Goal: Task Accomplishment & Management: Use online tool/utility

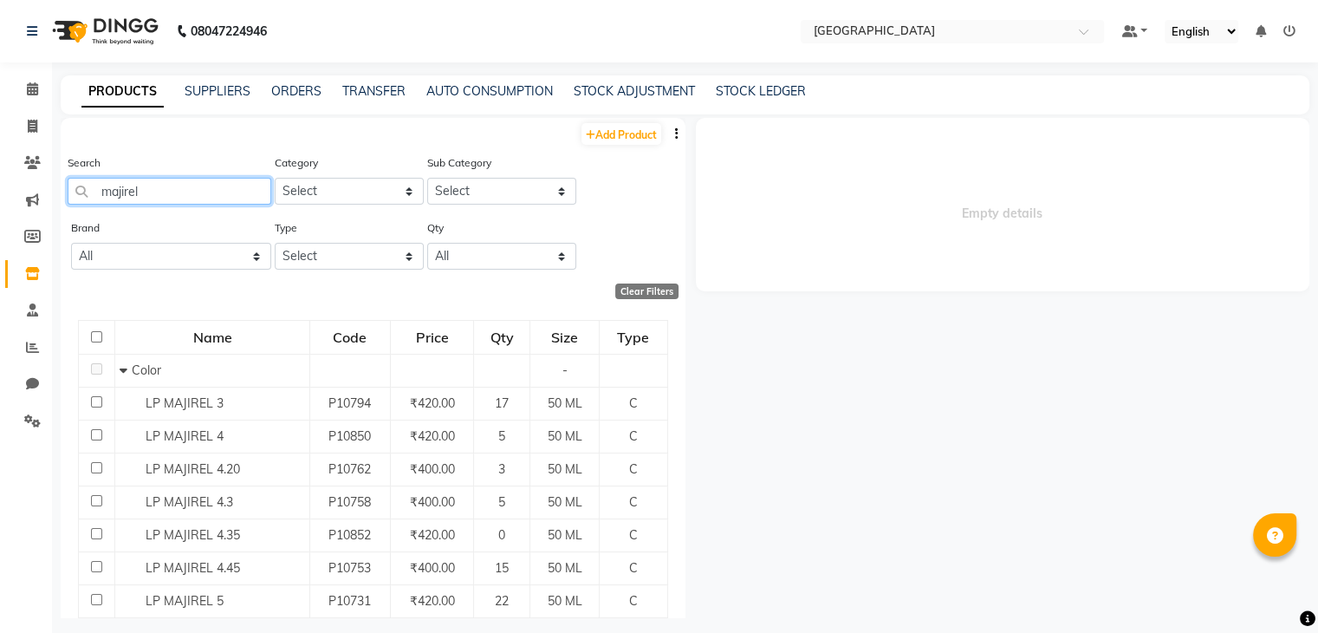
click at [191, 195] on input "majirel" at bounding box center [170, 191] width 204 height 27
click at [189, 195] on input "majirel" at bounding box center [170, 191] width 204 height 27
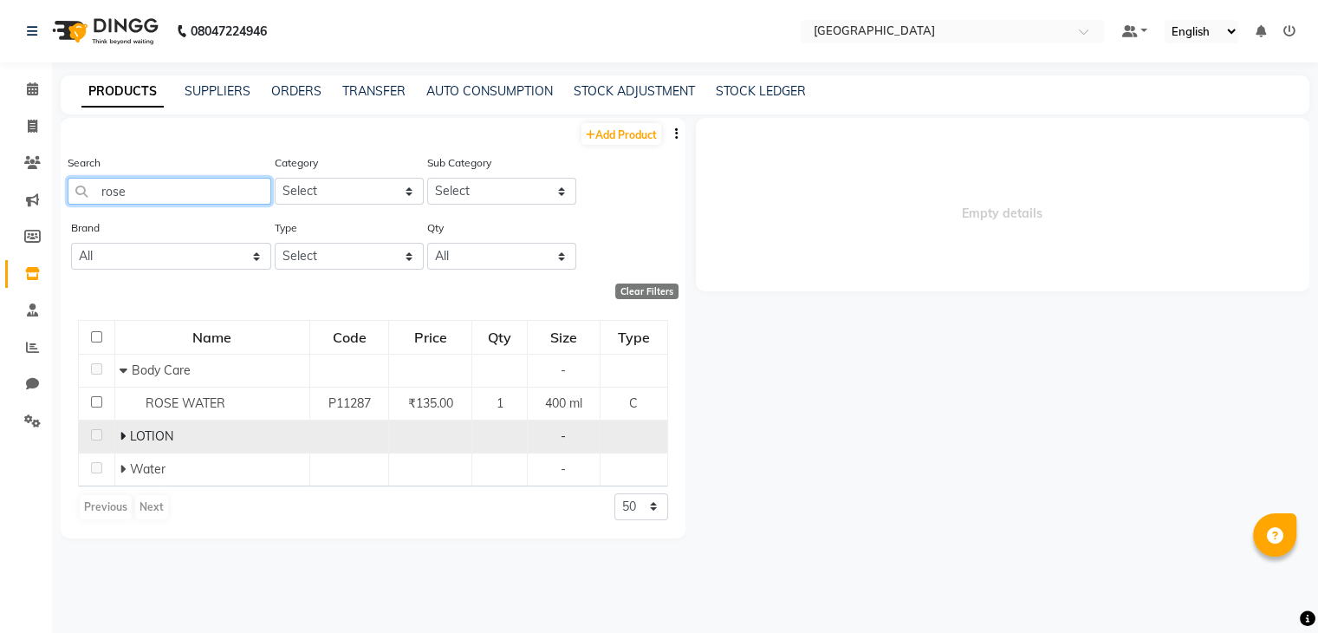
type input "rose"
click at [119, 433] on icon at bounding box center [122, 436] width 6 height 12
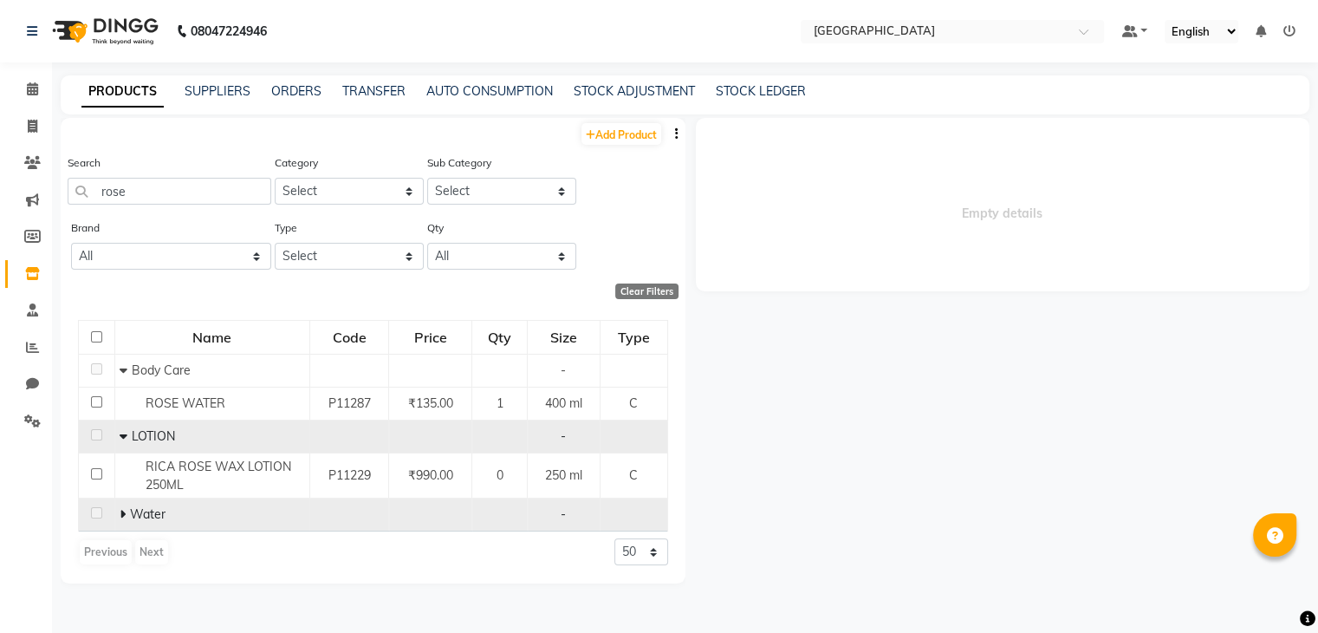
click at [115, 509] on td "Water" at bounding box center [211, 514] width 195 height 33
click at [121, 514] on icon at bounding box center [122, 514] width 6 height 12
click at [124, 514] on icon at bounding box center [123, 514] width 8 height 12
click at [124, 514] on icon at bounding box center [122, 514] width 6 height 12
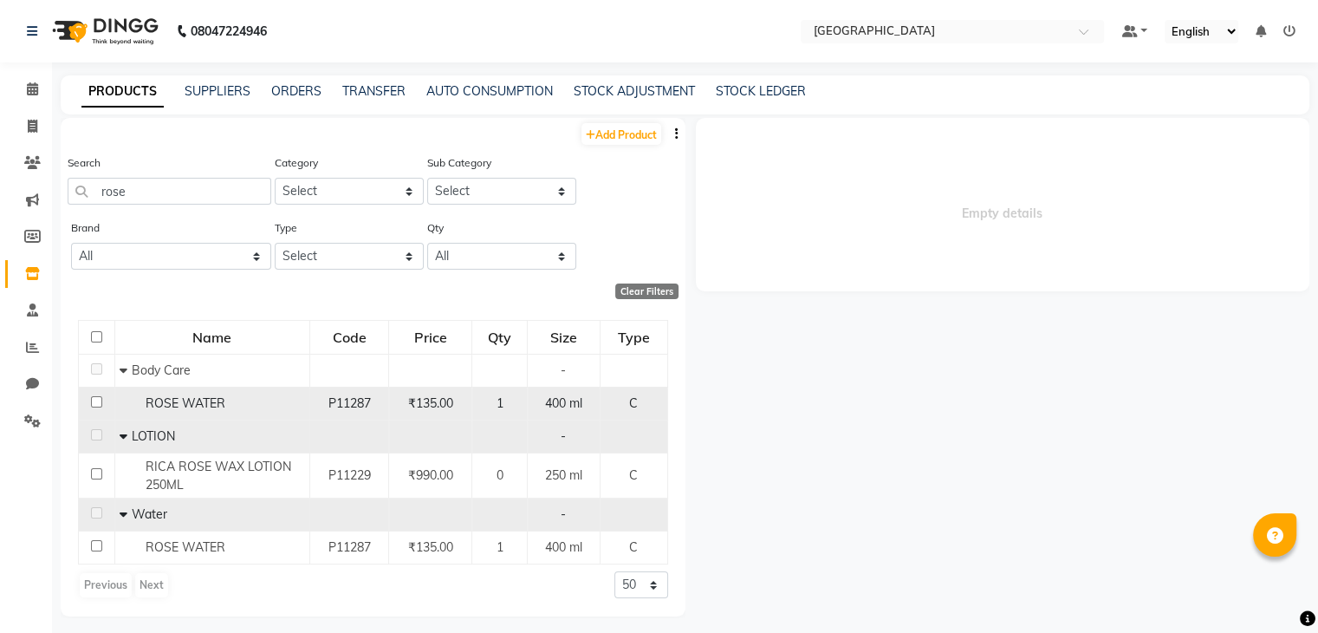
click at [173, 410] on span "ROSE WATER" at bounding box center [185, 403] width 80 height 16
select select
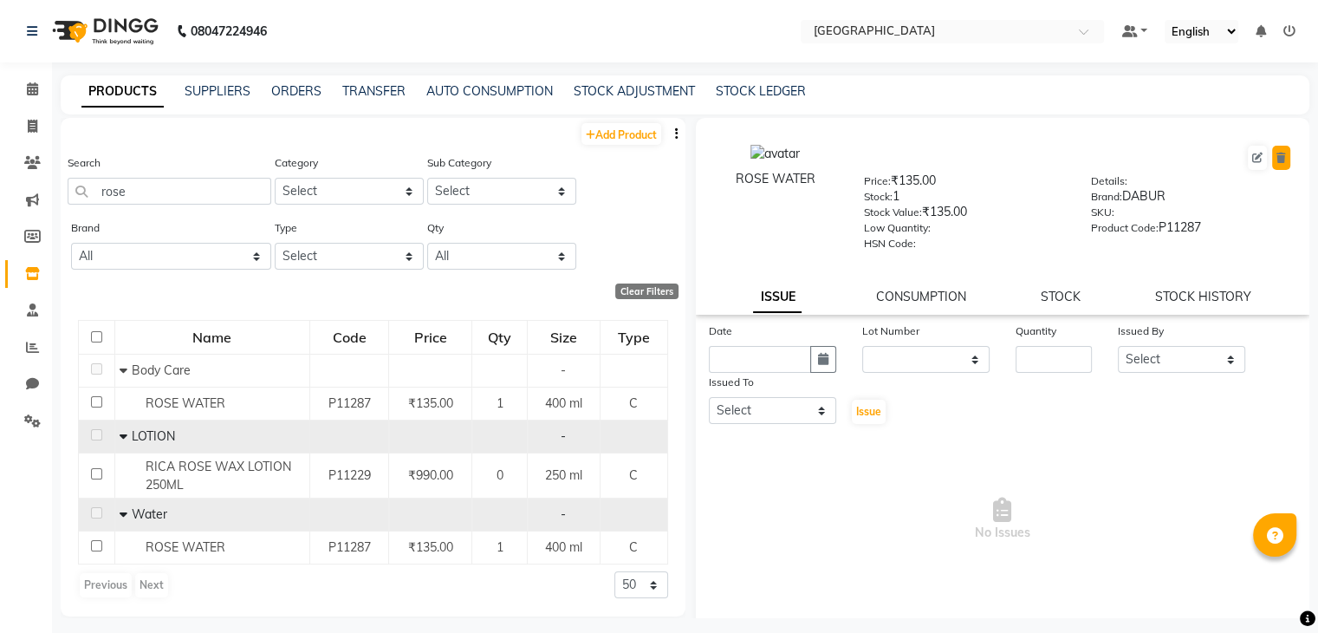
click at [1272, 156] on button at bounding box center [1281, 158] width 18 height 24
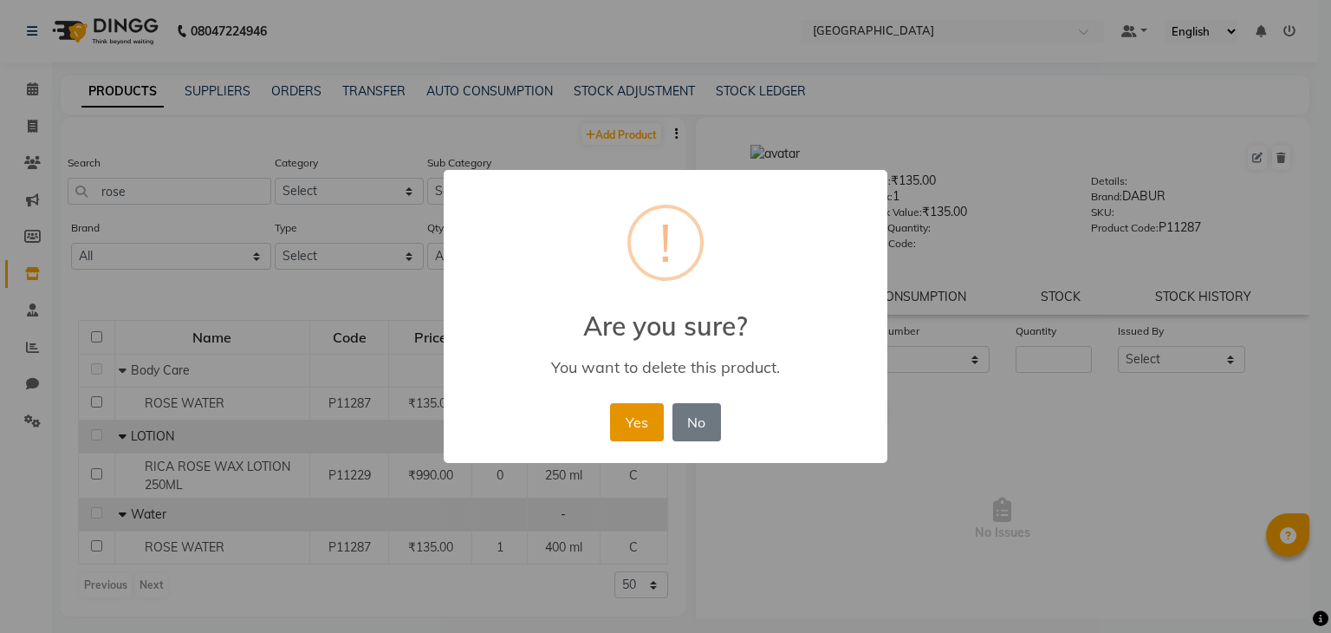
click at [653, 424] on button "Yes" at bounding box center [636, 422] width 53 height 38
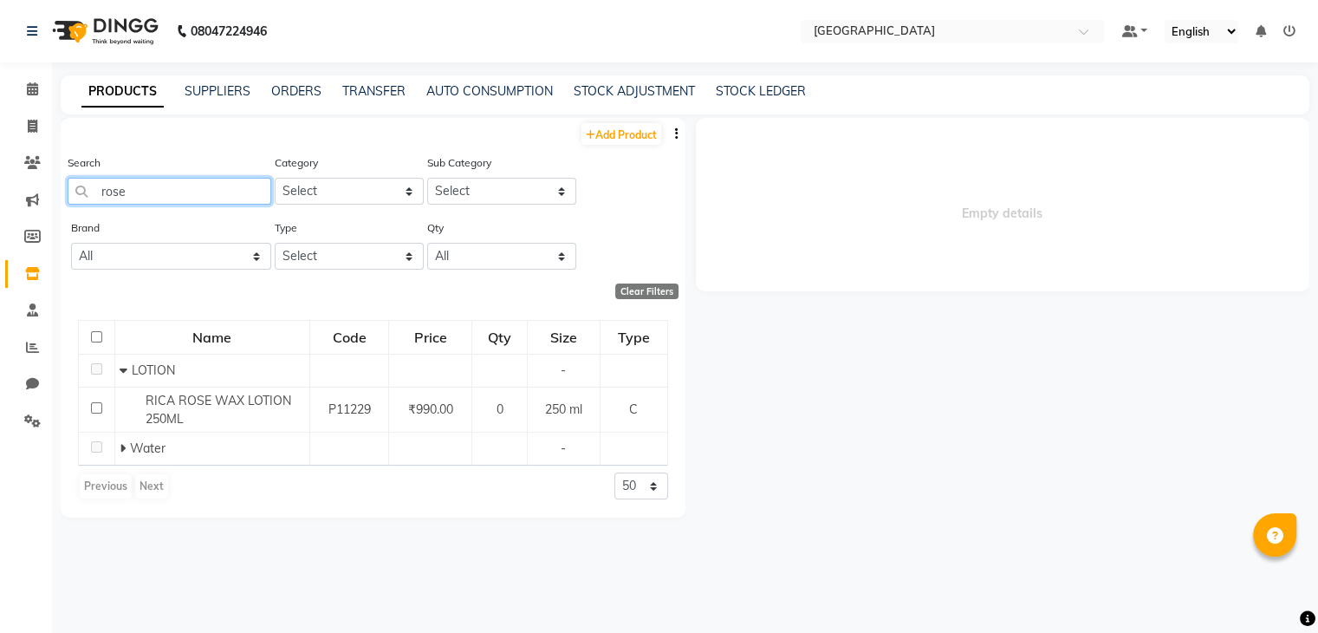
click at [201, 198] on input "rose" at bounding box center [170, 191] width 204 height 27
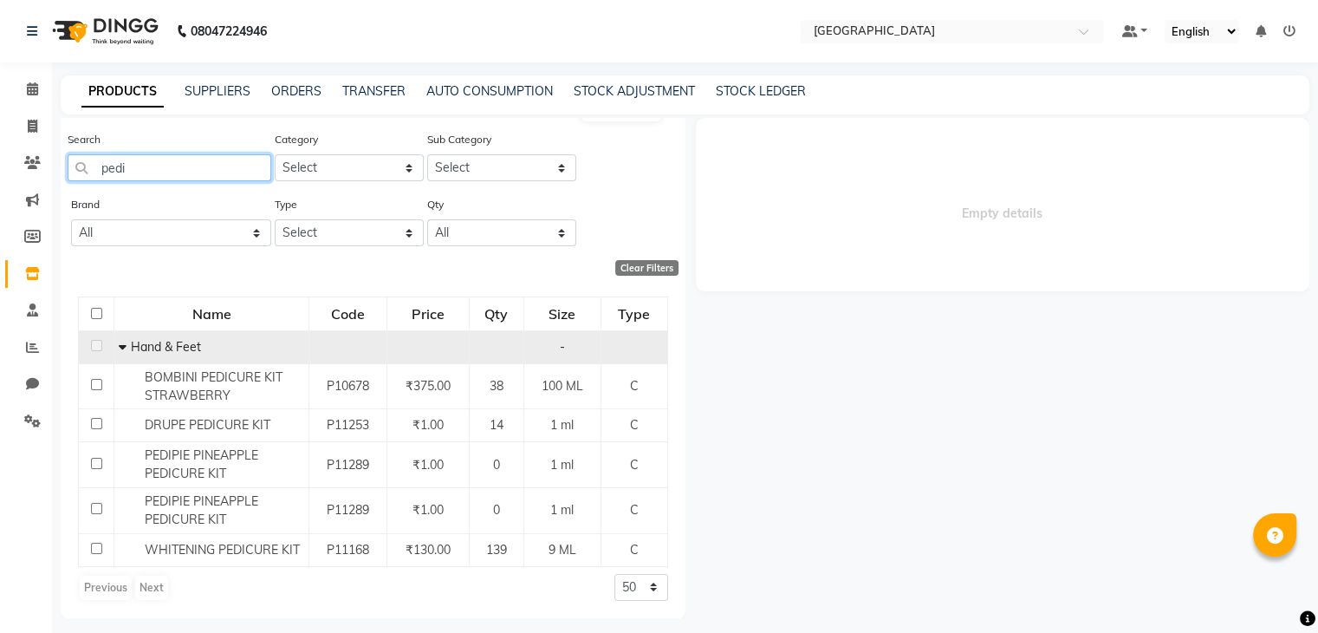
scroll to position [24, 0]
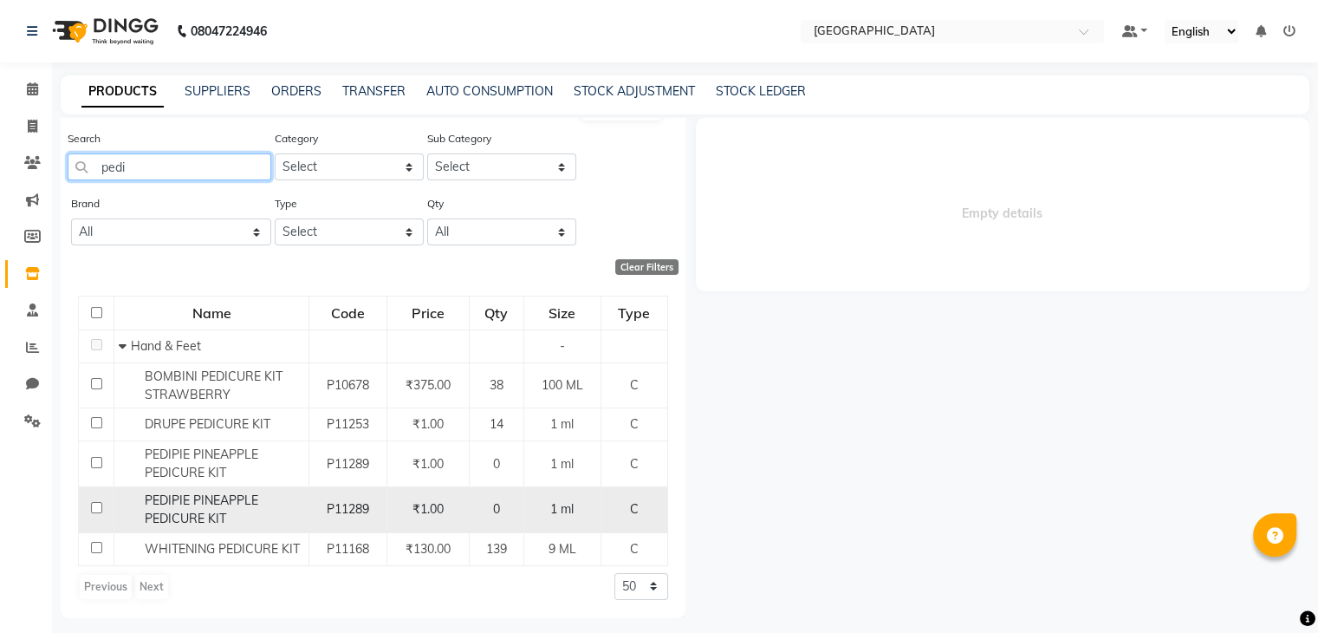
type input "pedi"
click at [163, 509] on div "PEDIPIE PINEAPPLE PEDICURE KIT" at bounding box center [211, 509] width 185 height 36
select select
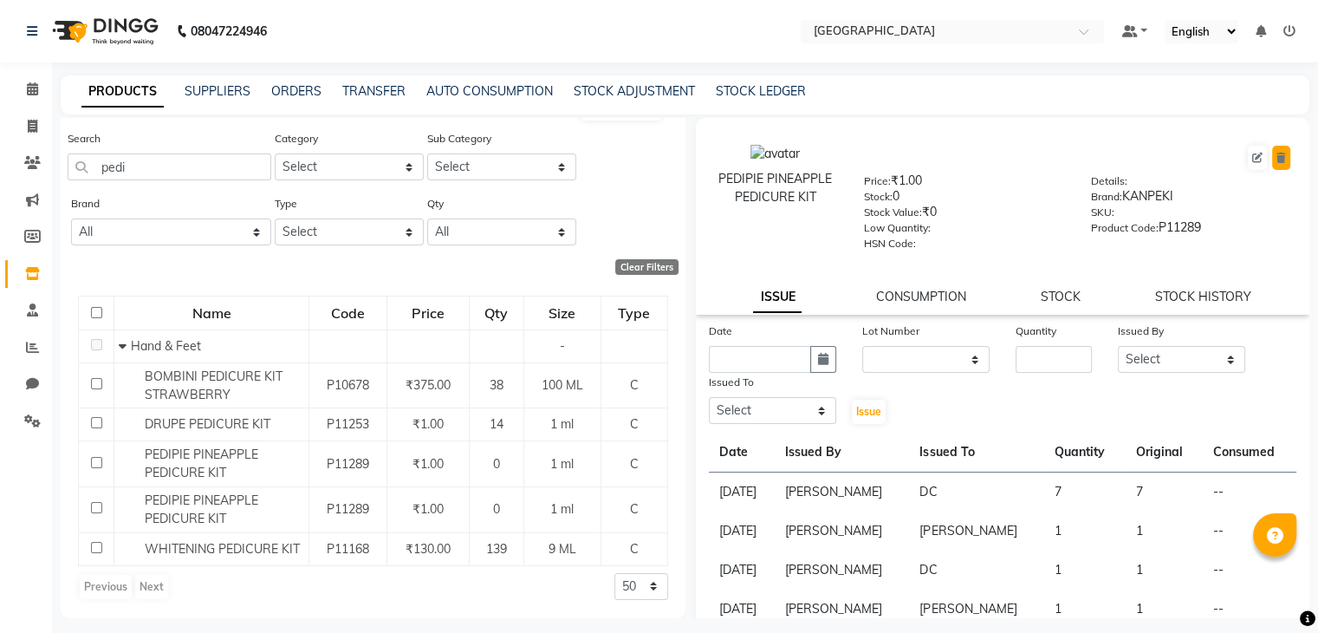
click at [1272, 155] on button at bounding box center [1281, 158] width 18 height 24
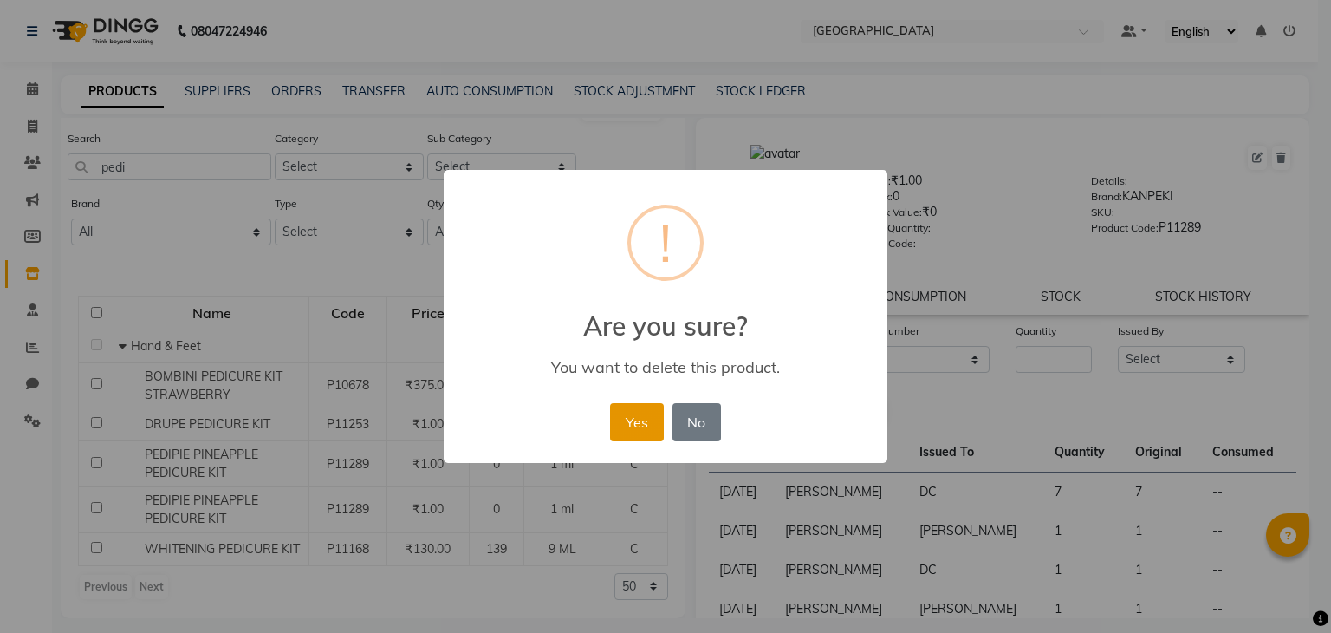
click at [638, 419] on button "Yes" at bounding box center [636, 422] width 53 height 38
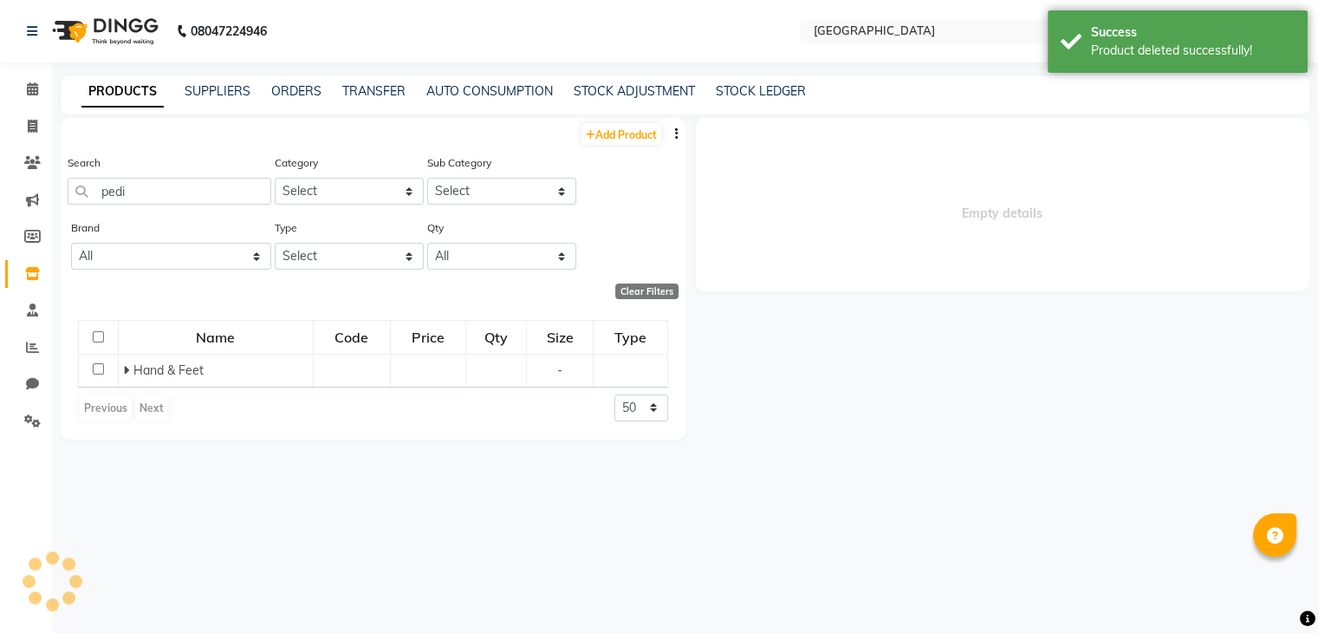
scroll to position [0, 0]
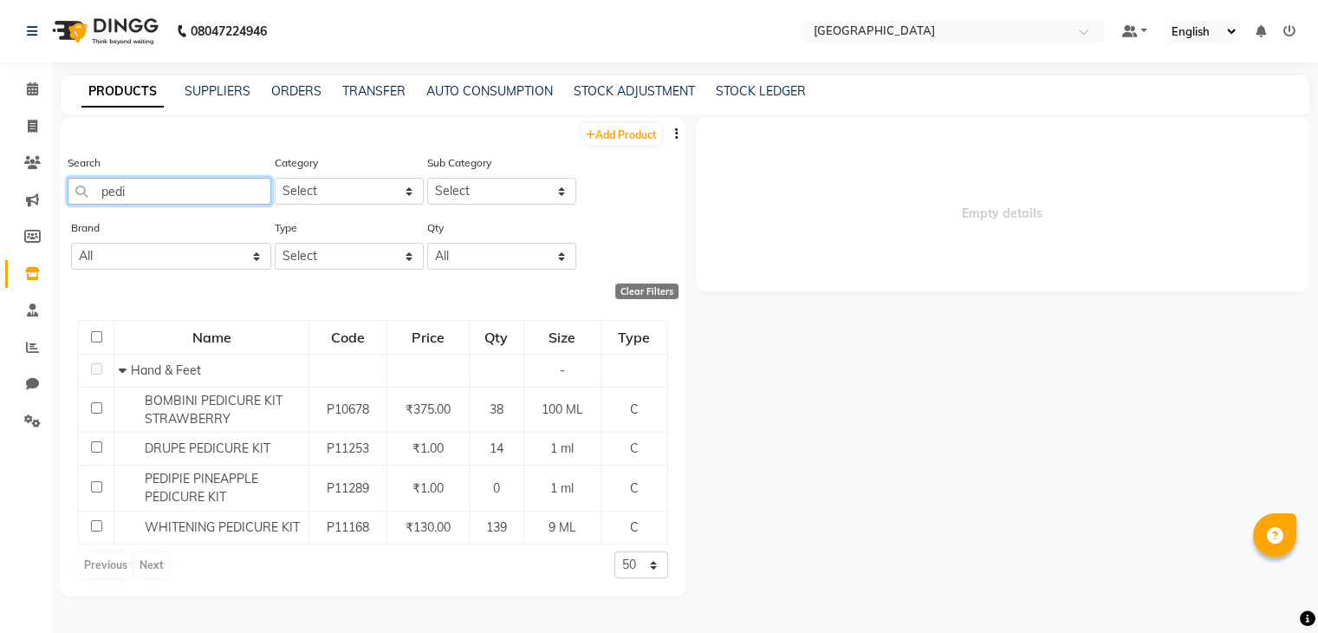
click at [184, 186] on input "pedi" at bounding box center [170, 191] width 204 height 27
click at [184, 185] on input "pedi" at bounding box center [170, 191] width 204 height 27
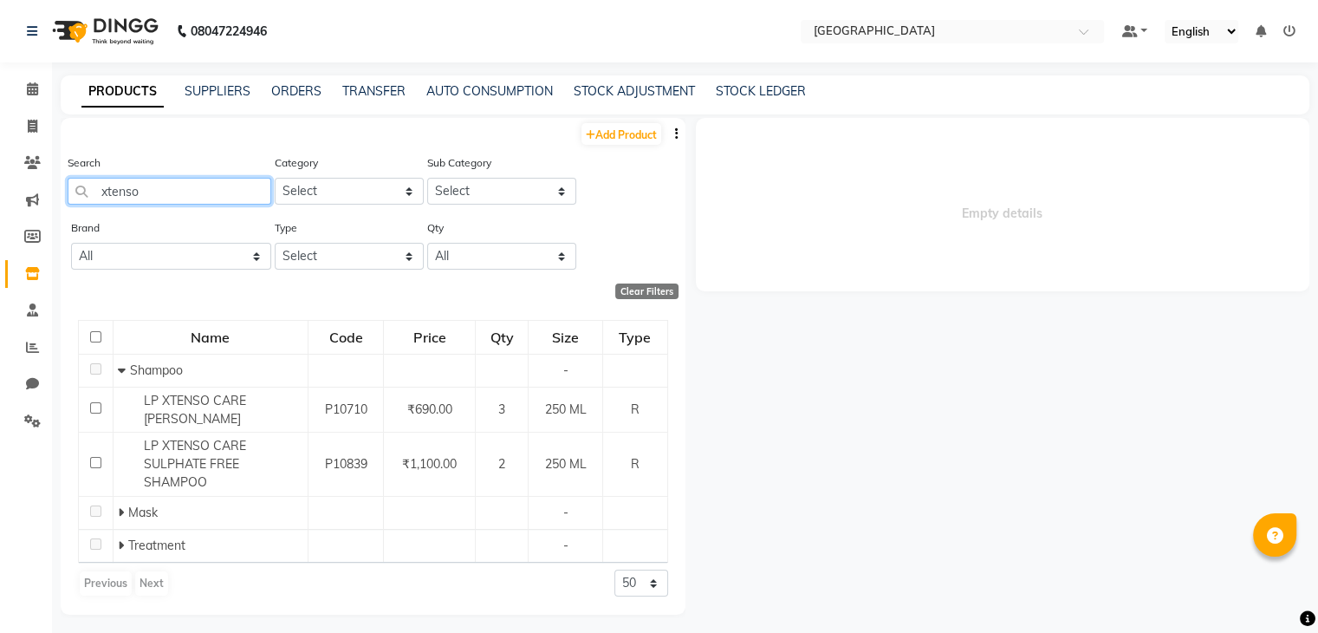
type input "xtenso"
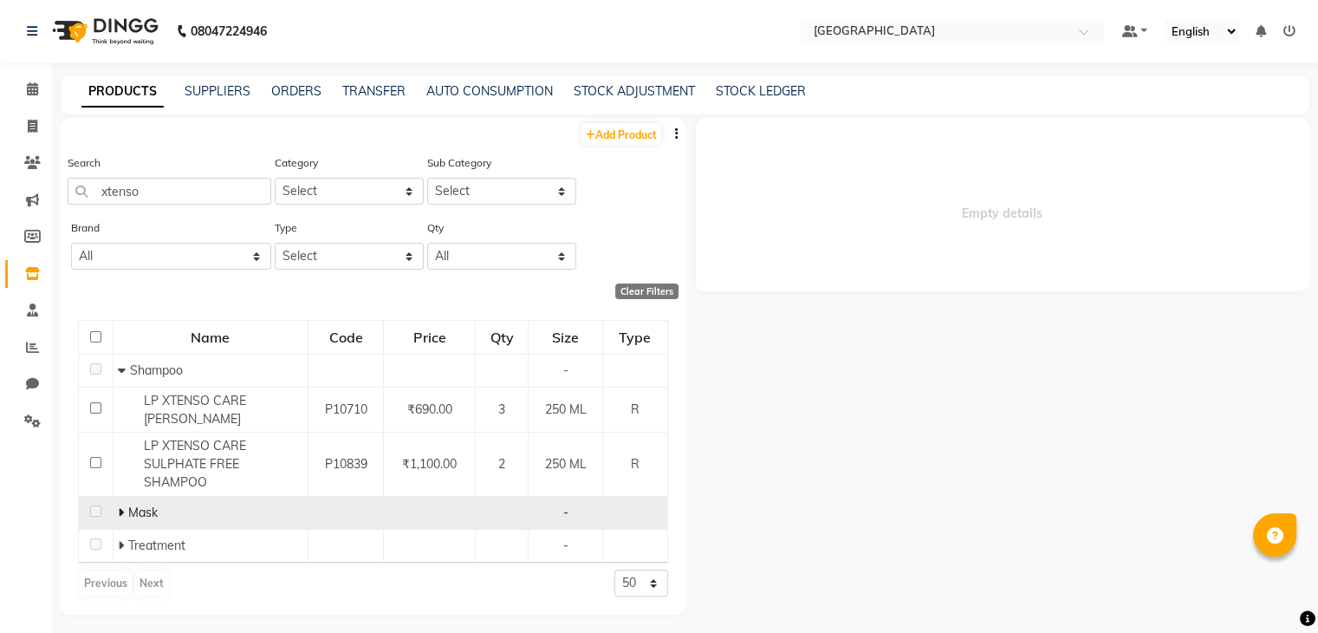
click at [119, 516] on icon at bounding box center [121, 512] width 6 height 12
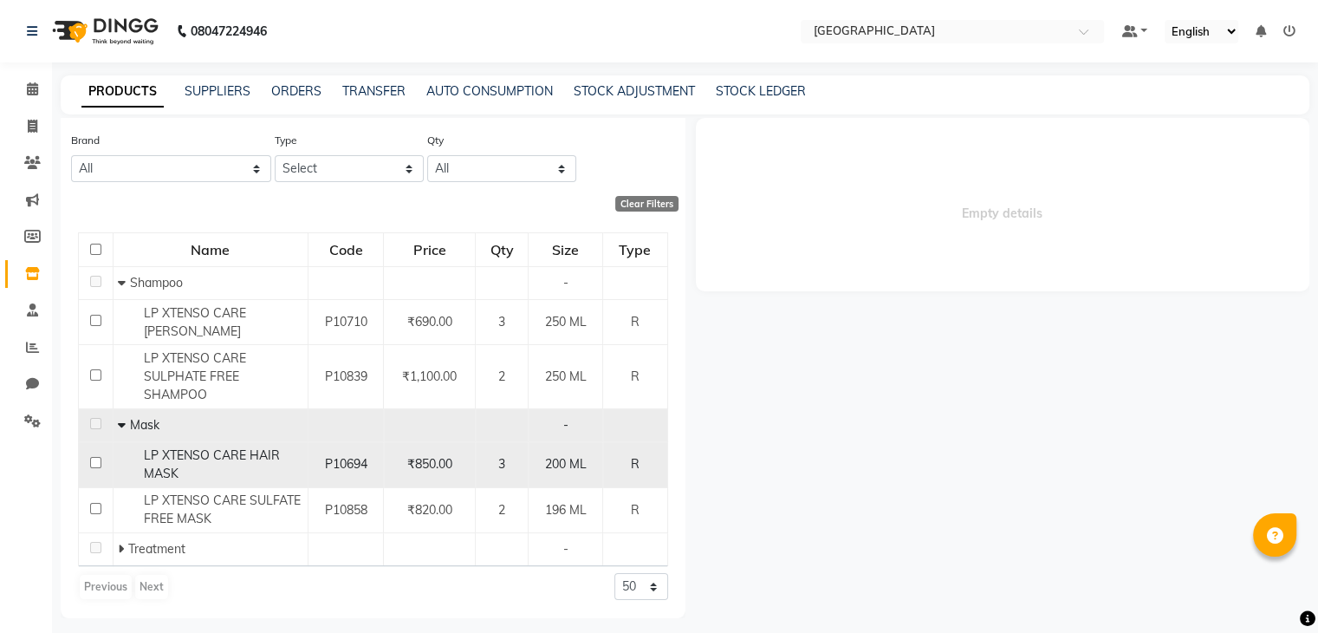
scroll to position [88, 0]
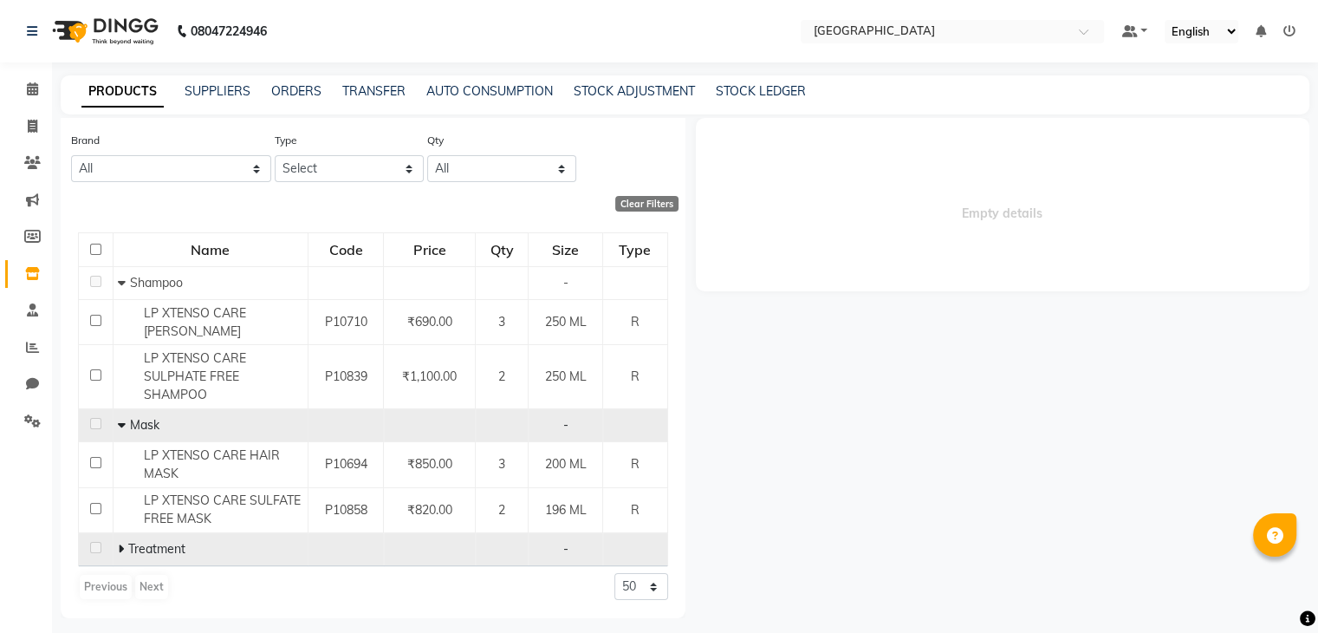
click at [118, 549] on icon at bounding box center [121, 549] width 6 height 12
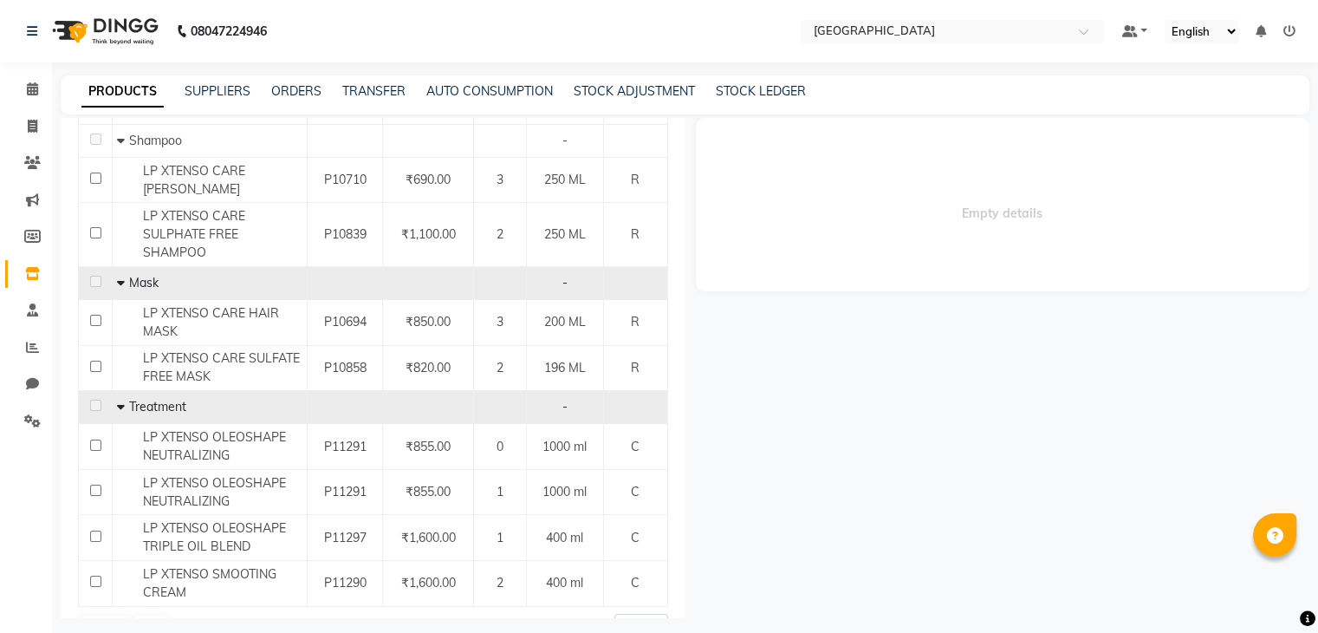
scroll to position [270, 0]
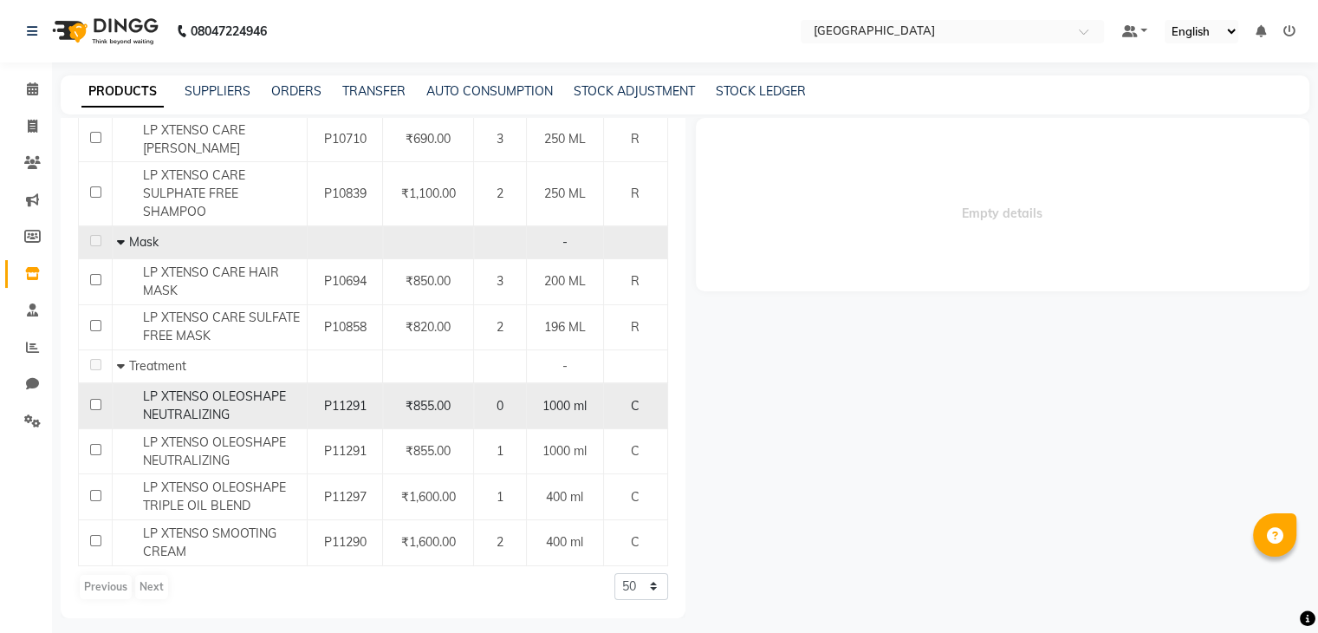
click at [271, 412] on div "LP XTENSO OLEOSHAPE NEUTRALIZING" at bounding box center [209, 405] width 185 height 36
select select
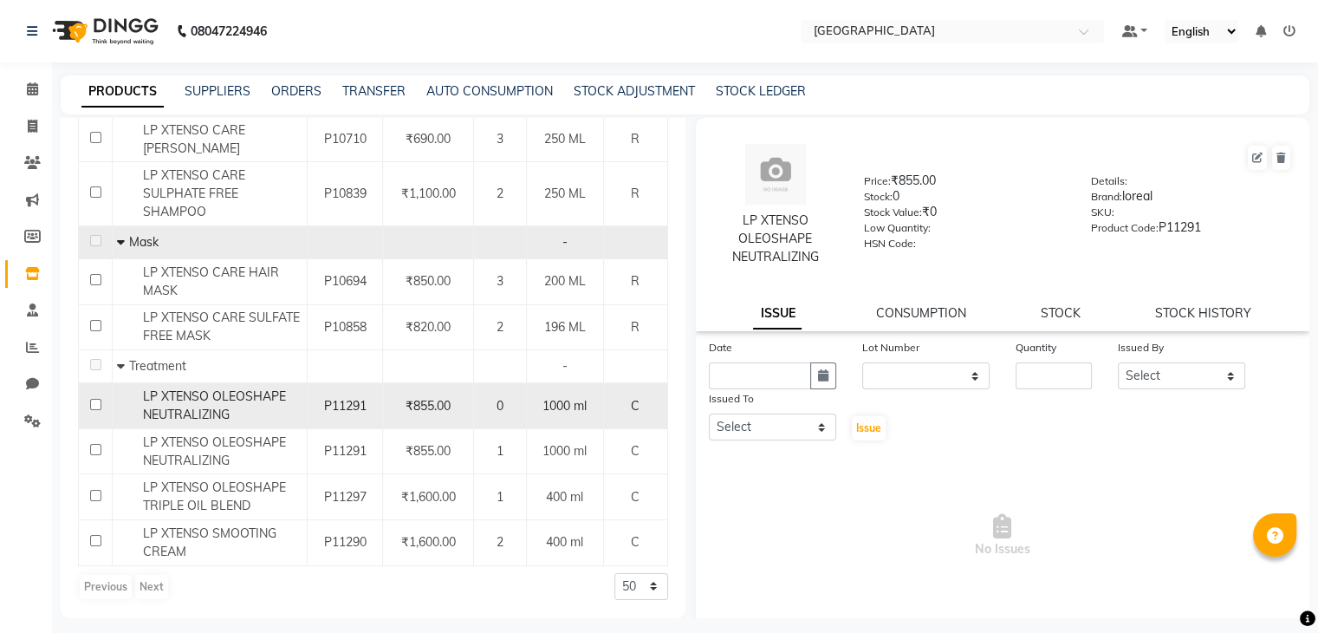
click at [271, 412] on div "LP XTENSO OLEOSHAPE NEUTRALIZING" at bounding box center [209, 405] width 185 height 36
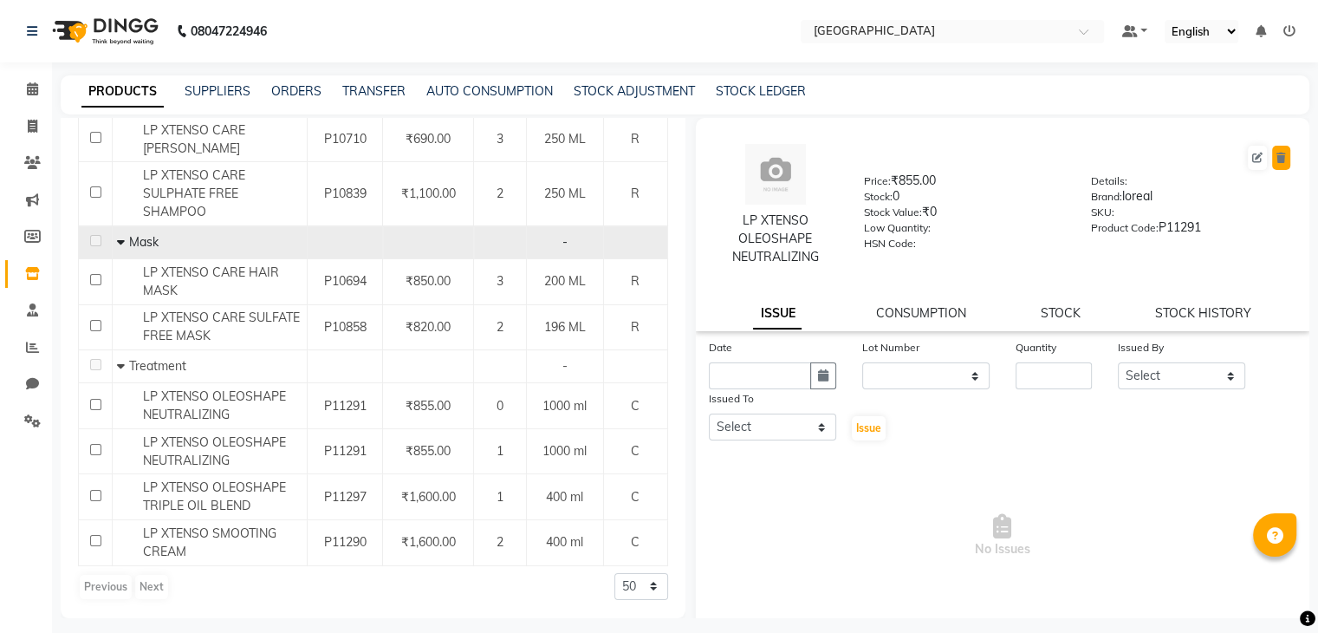
click at [1272, 162] on button at bounding box center [1281, 158] width 18 height 24
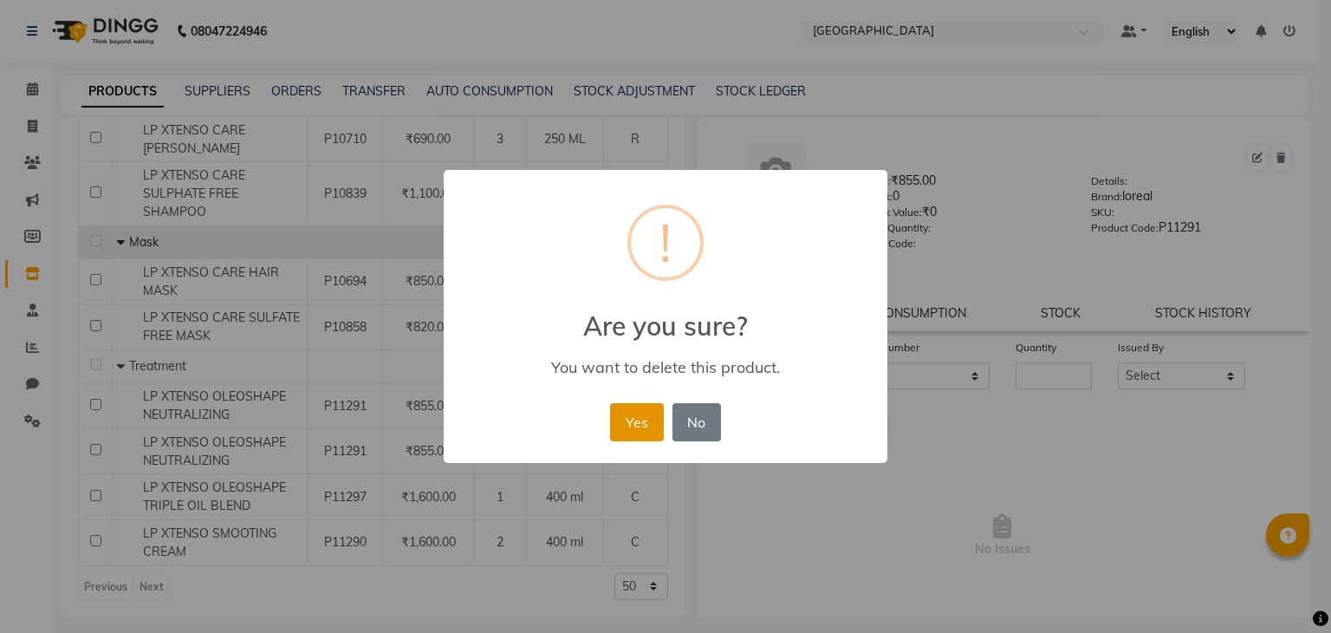
click at [636, 413] on button "Yes" at bounding box center [636, 422] width 53 height 38
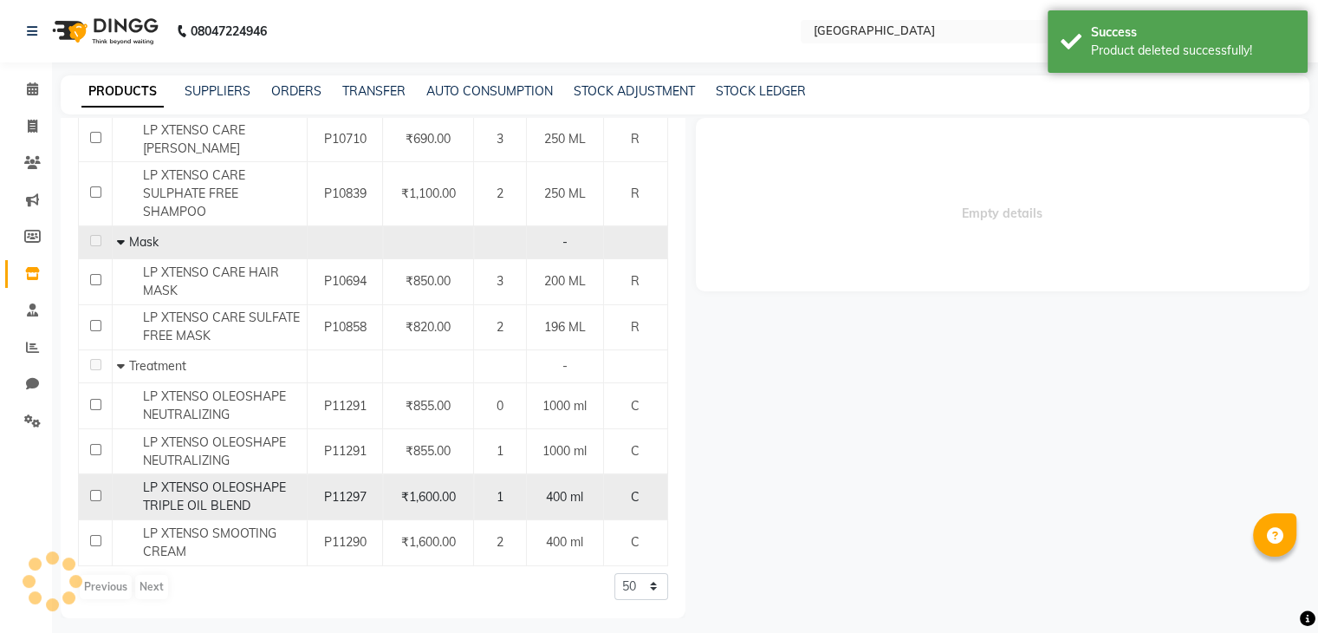
scroll to position [0, 0]
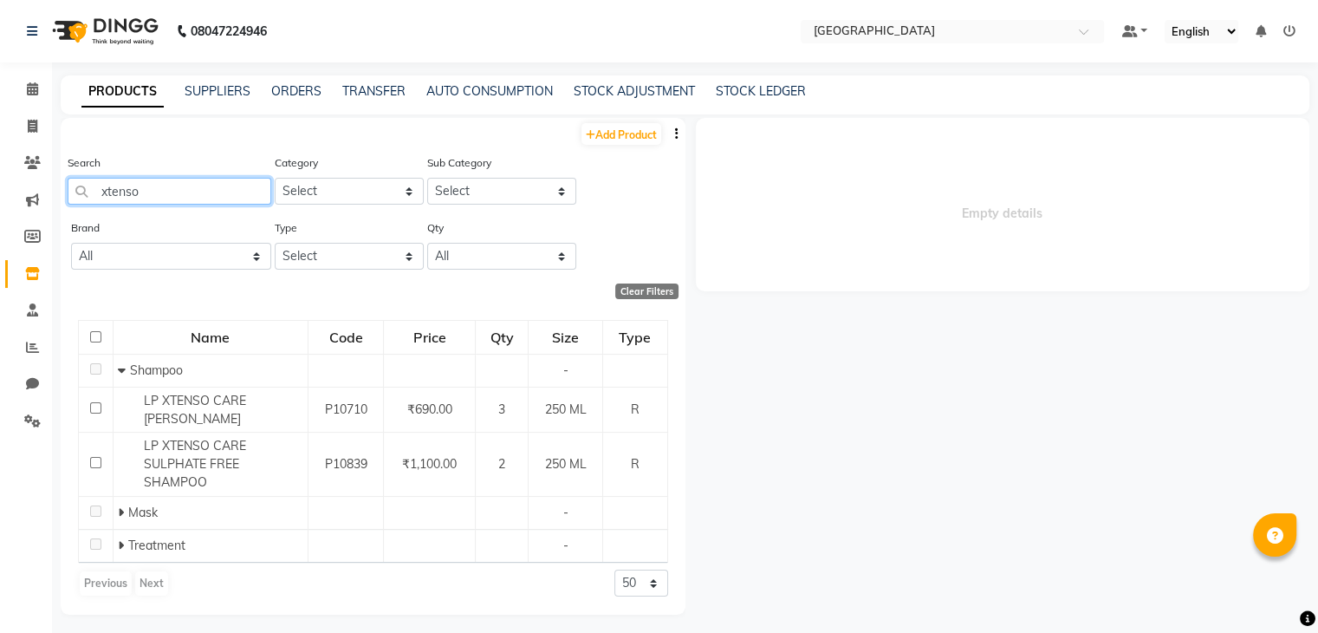
click at [195, 192] on input "xtenso" at bounding box center [170, 191] width 204 height 27
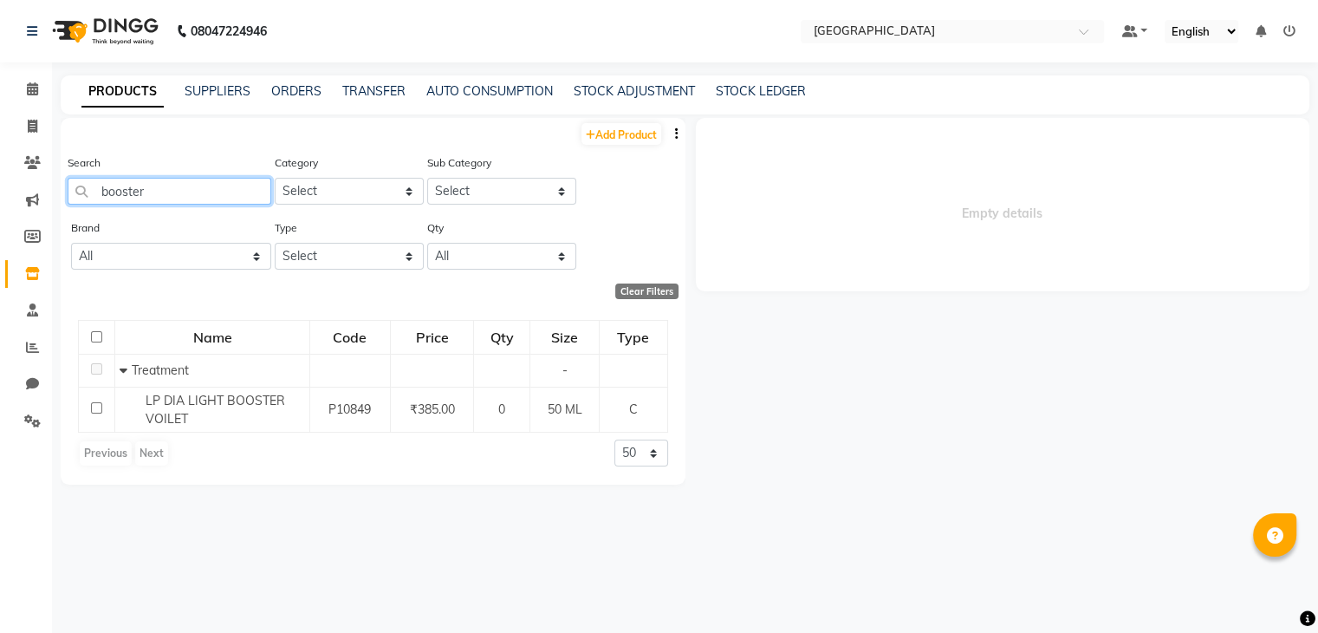
click at [122, 194] on input "booster" at bounding box center [170, 191] width 204 height 27
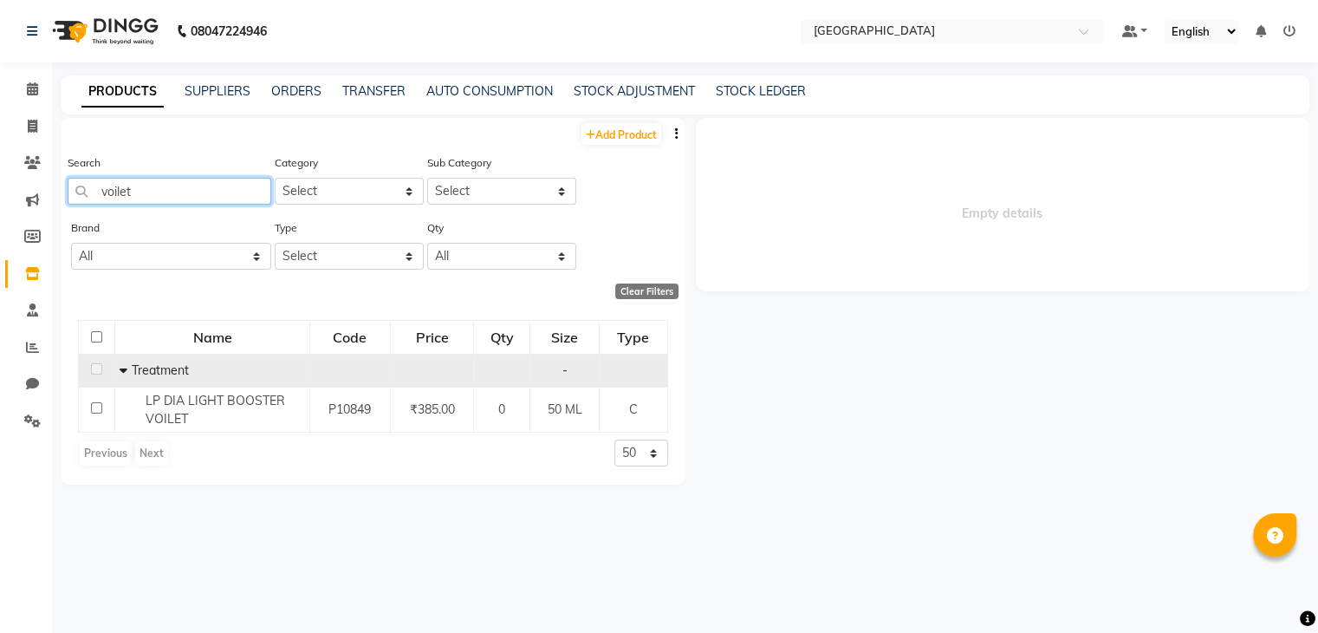
type input "voilet"
click at [127, 372] on span at bounding box center [126, 370] width 12 height 16
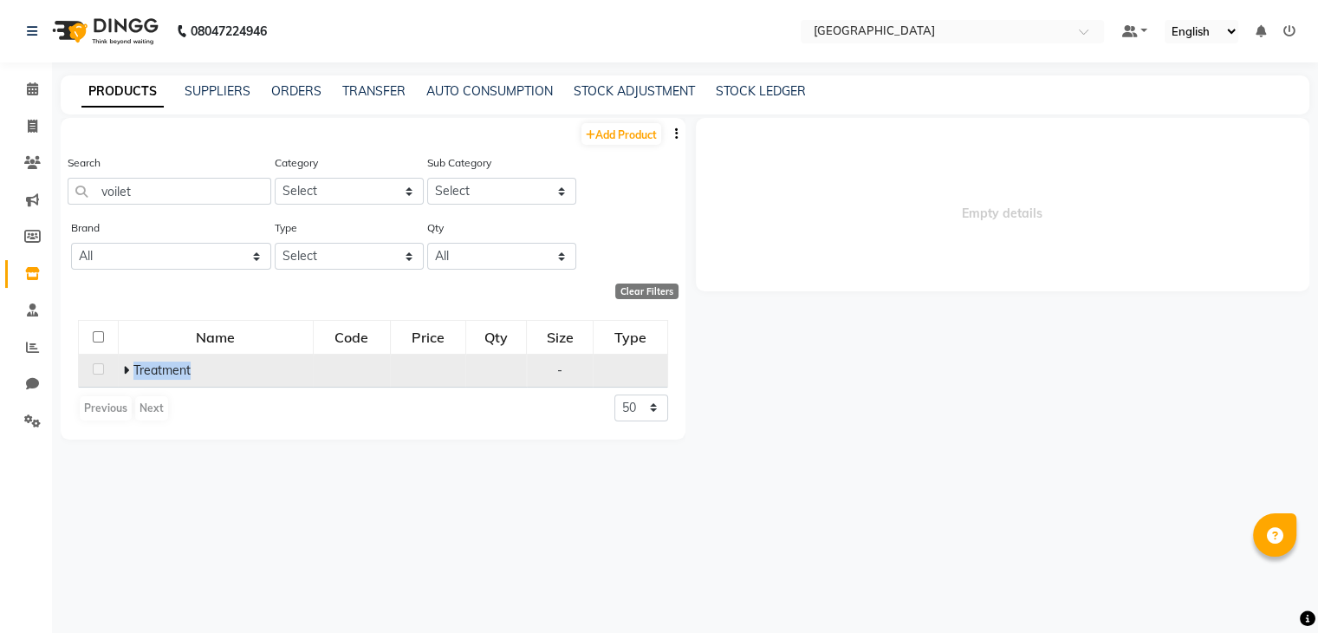
click at [127, 372] on icon at bounding box center [126, 370] width 6 height 12
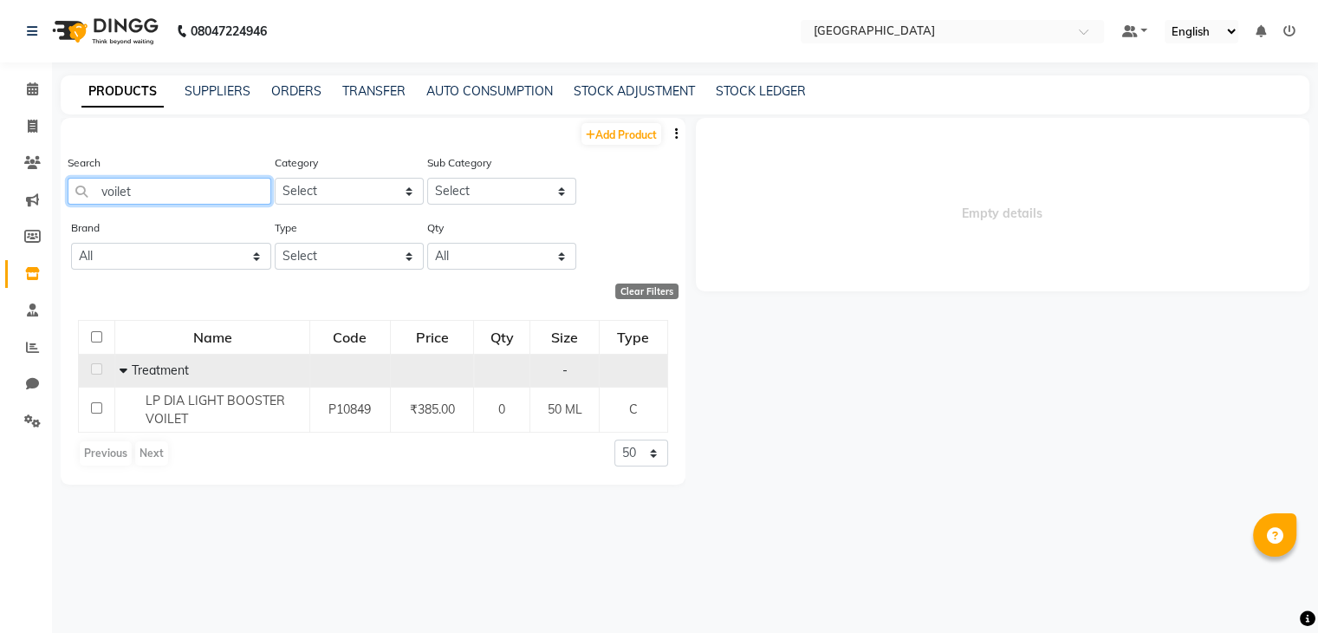
click at [133, 185] on input "voilet" at bounding box center [170, 191] width 204 height 27
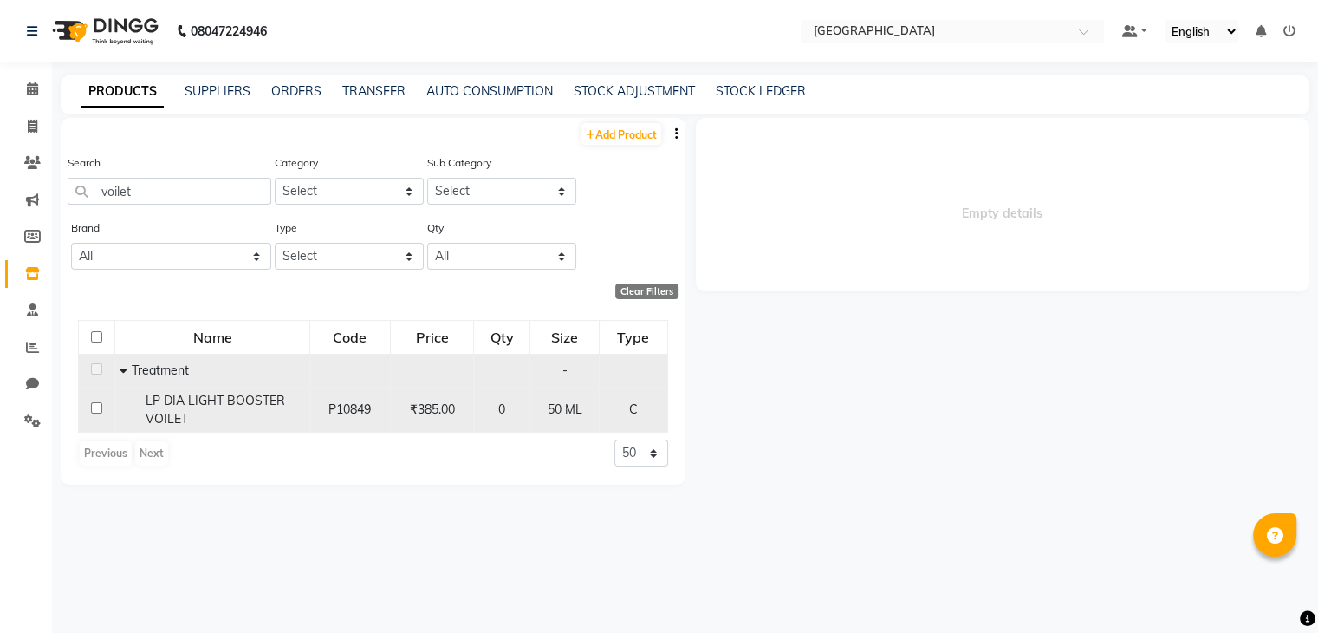
click at [177, 419] on span "LP DIA LIGHT BOOSTER VOILET" at bounding box center [216, 410] width 140 height 34
select select
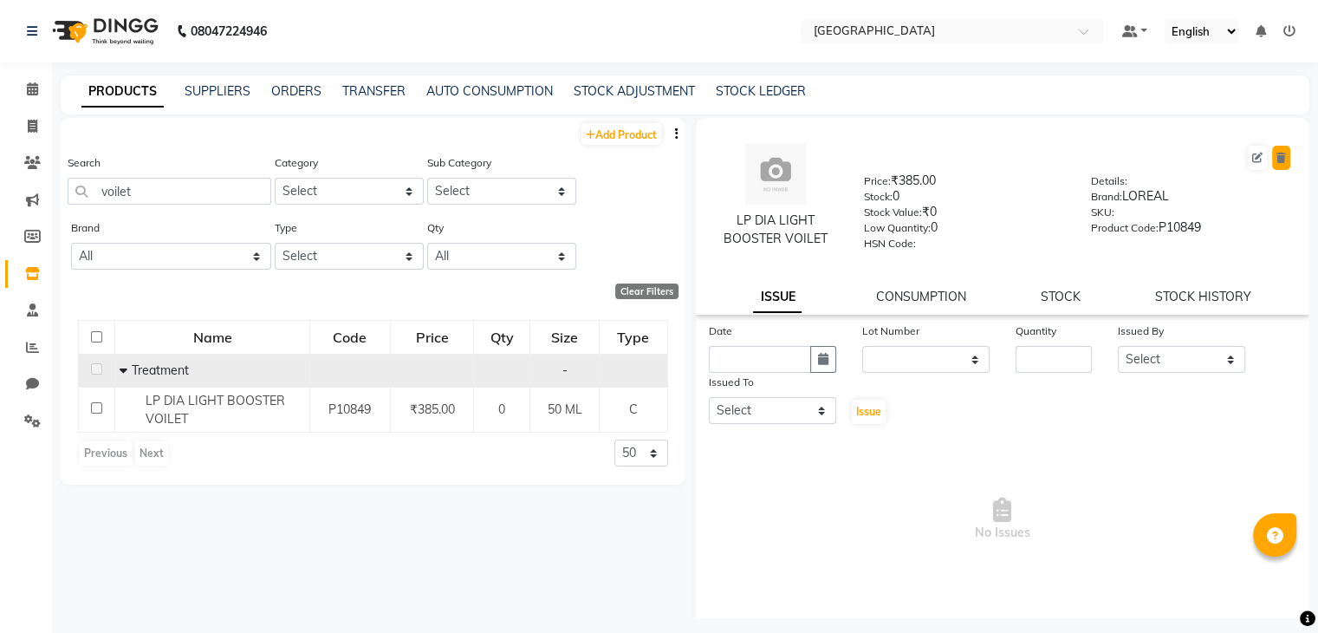
click at [1277, 153] on icon at bounding box center [1282, 158] width 10 height 10
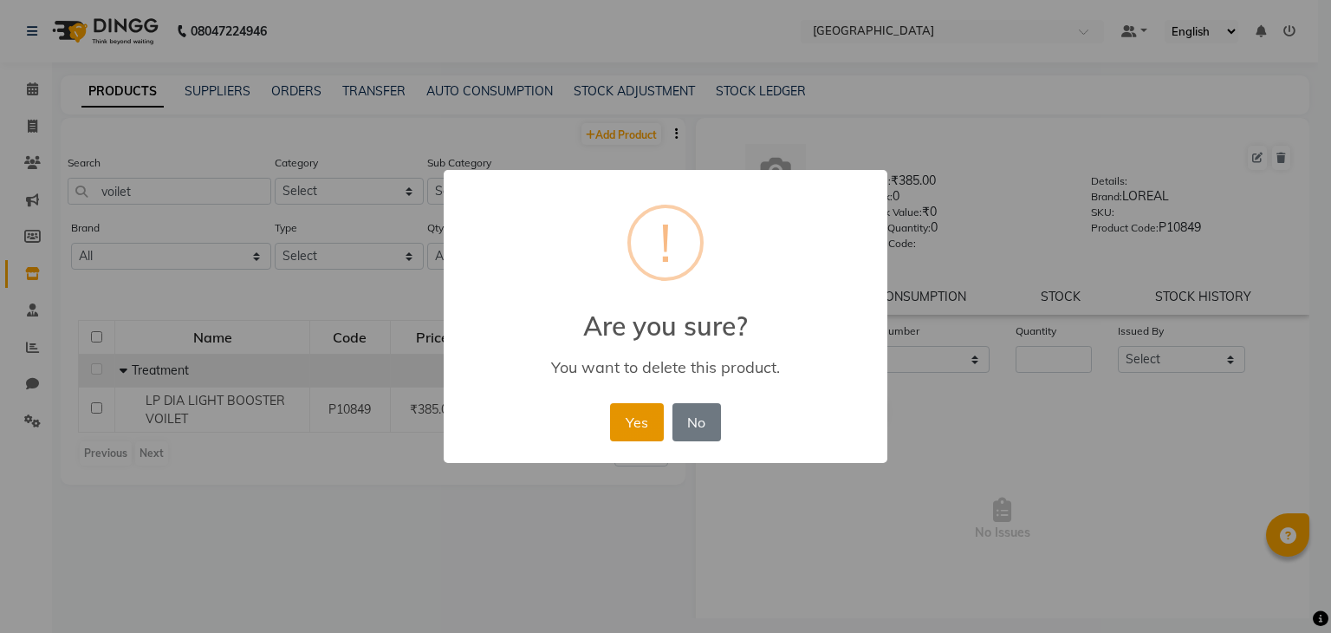
click at [649, 410] on button "Yes" at bounding box center [636, 422] width 53 height 38
